Goal: Task Accomplishment & Management: Manage account settings

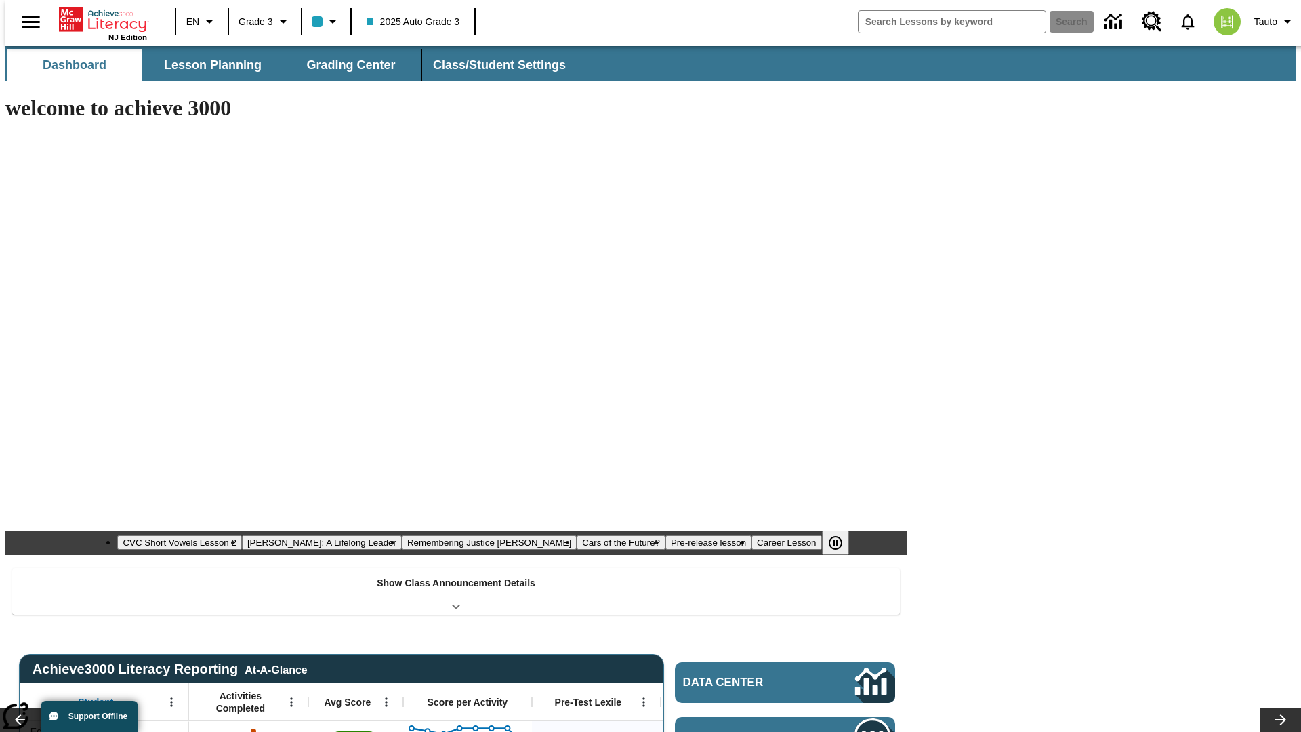
click at [492, 65] on span "Class/Student Settings" at bounding box center [499, 66] width 133 height 16
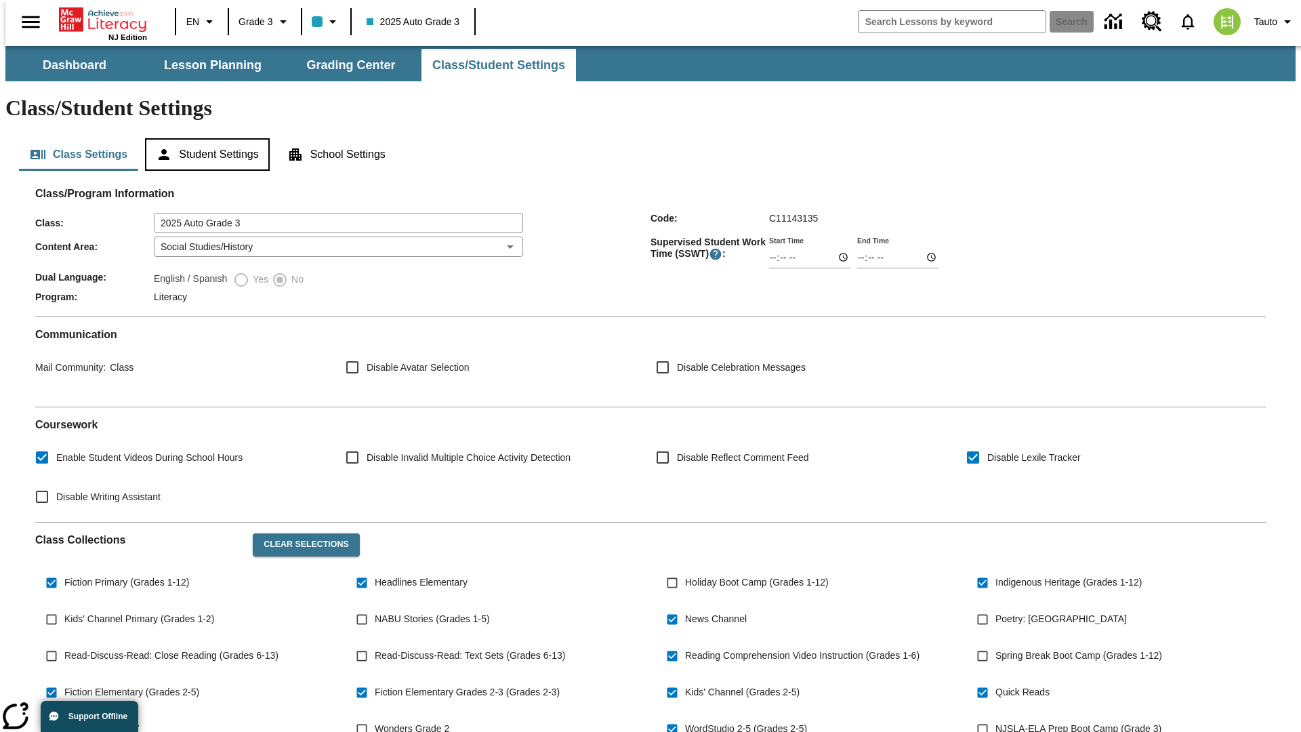
click at [204, 138] on button "Student Settings" at bounding box center [207, 154] width 124 height 33
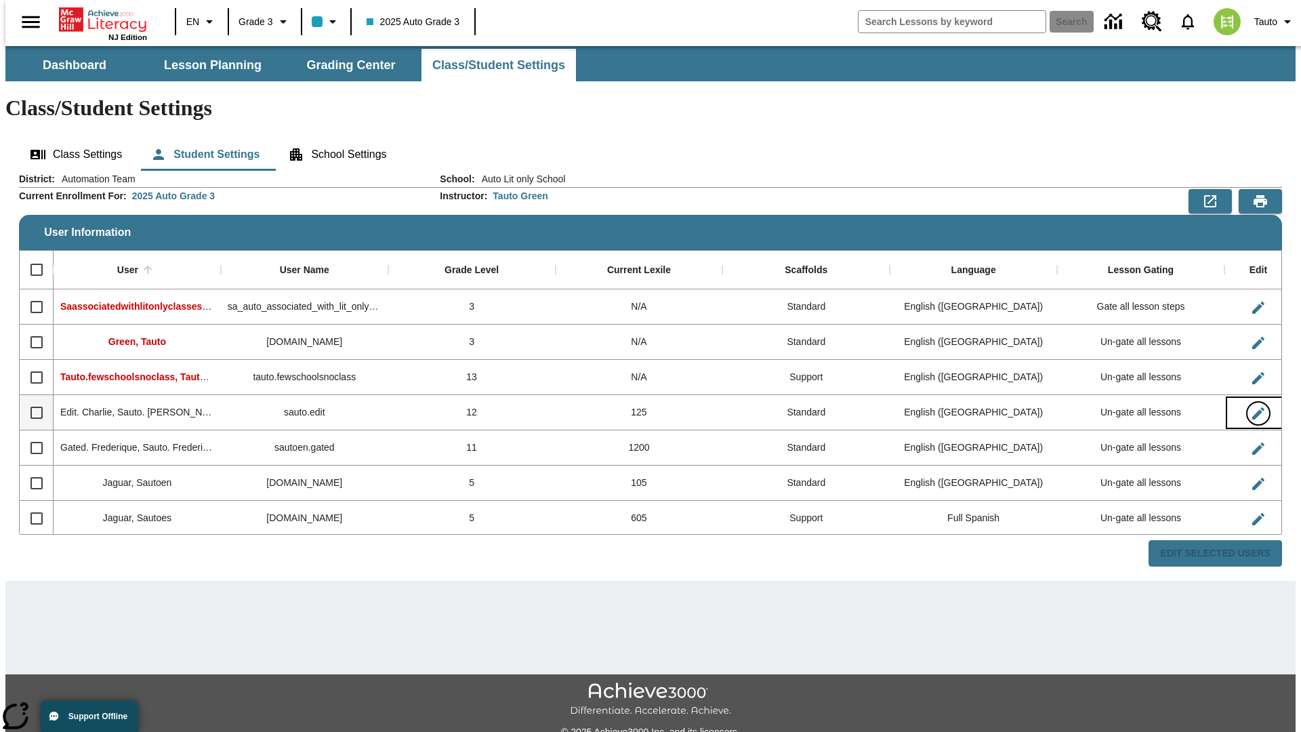
click at [1252, 407] on icon "Edit User" at bounding box center [1258, 413] width 12 height 12
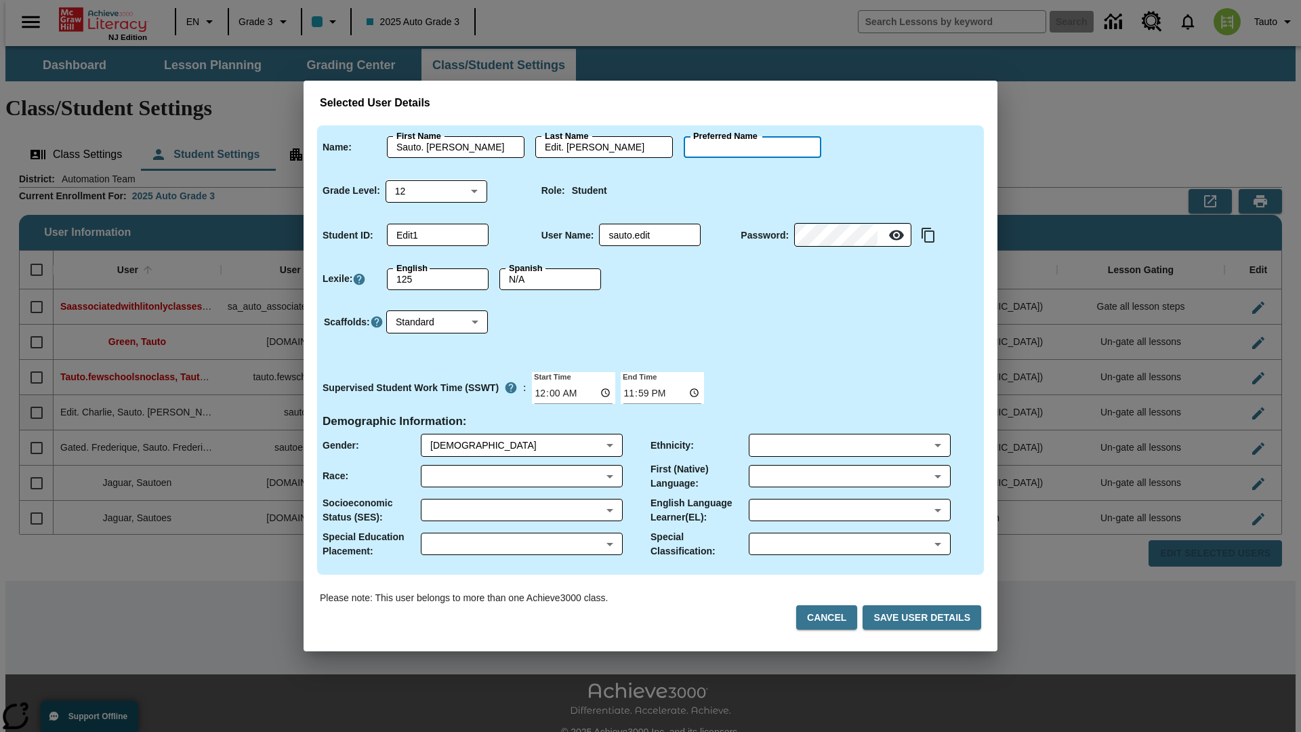
type input "[PERSON_NAME]"
click at [832, 617] on button "Cancel" at bounding box center [826, 617] width 61 height 25
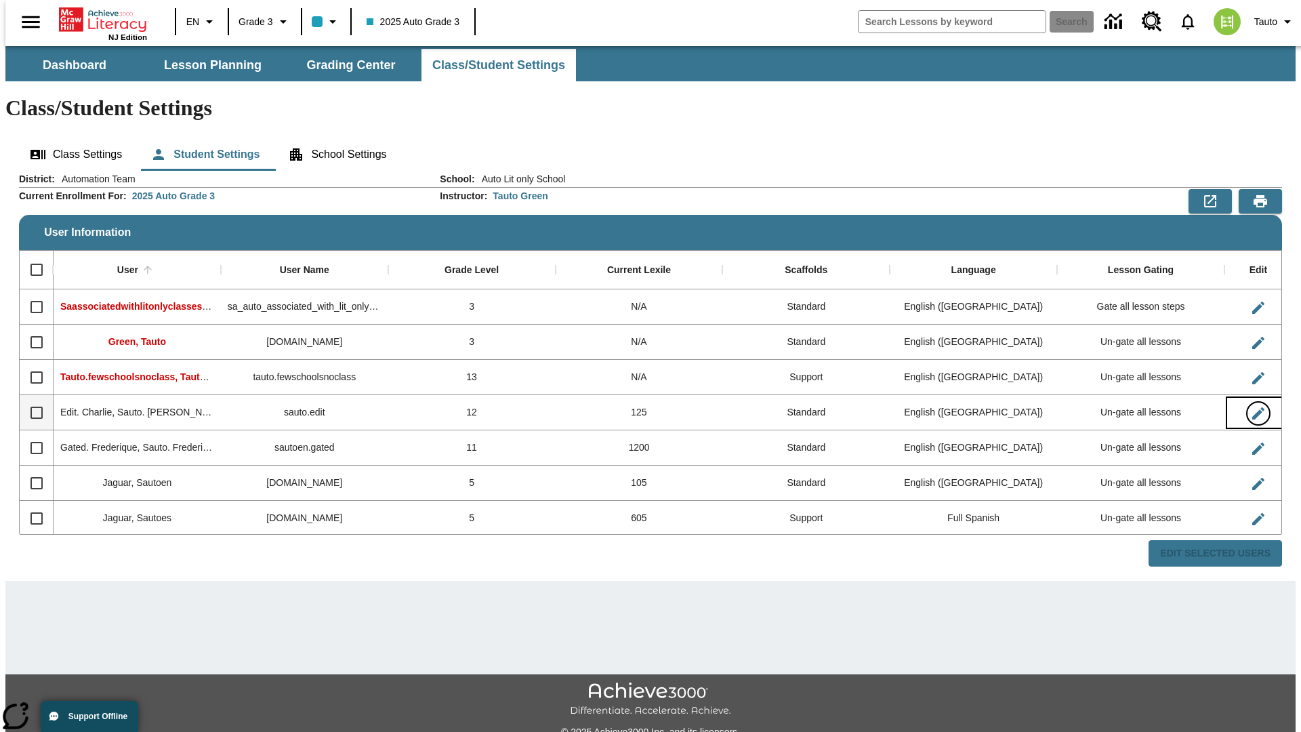
click at [1252, 407] on icon "Edit User" at bounding box center [1258, 413] width 12 height 12
